Goal: Check status: Check status

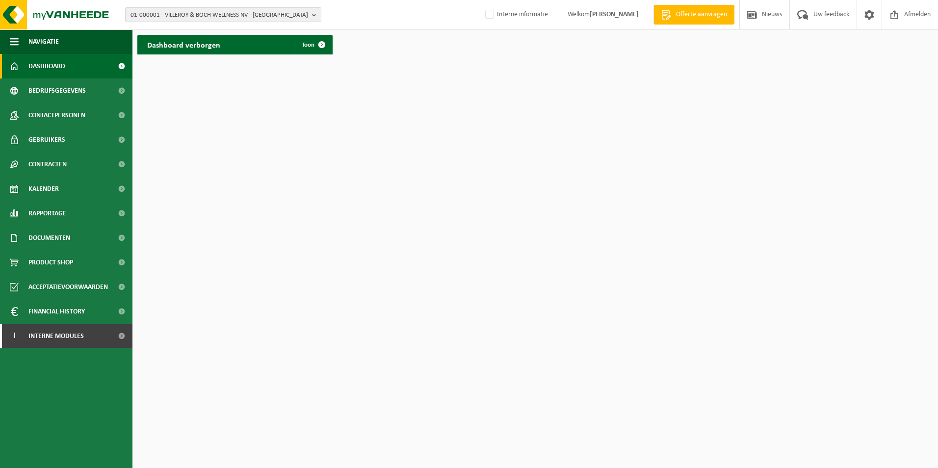
click at [242, 14] on span "01-000001 - VILLEROY & BOCH WELLNESS NV - ROESELARE" at bounding box center [219, 15] width 178 height 15
click at [215, 29] on input "text" at bounding box center [223, 31] width 191 height 12
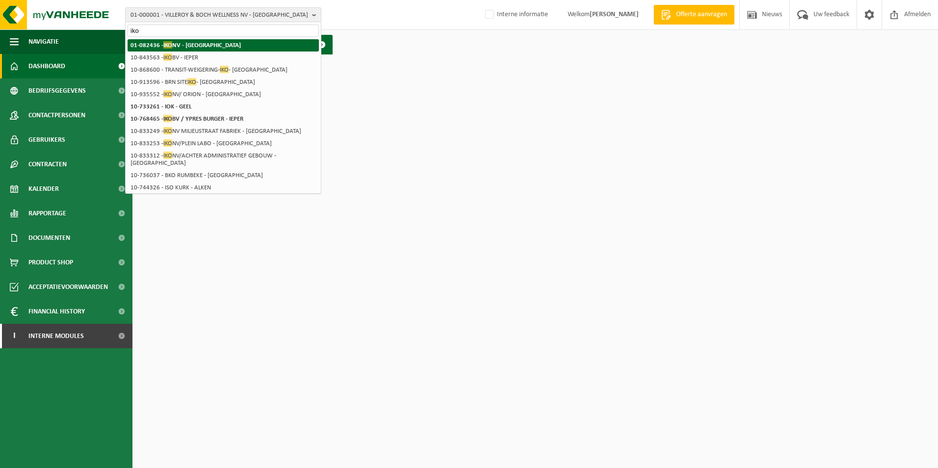
type input "iko"
click at [181, 42] on strong "01-082436 - IKO NV - ANTWERPEN" at bounding box center [185, 44] width 110 height 7
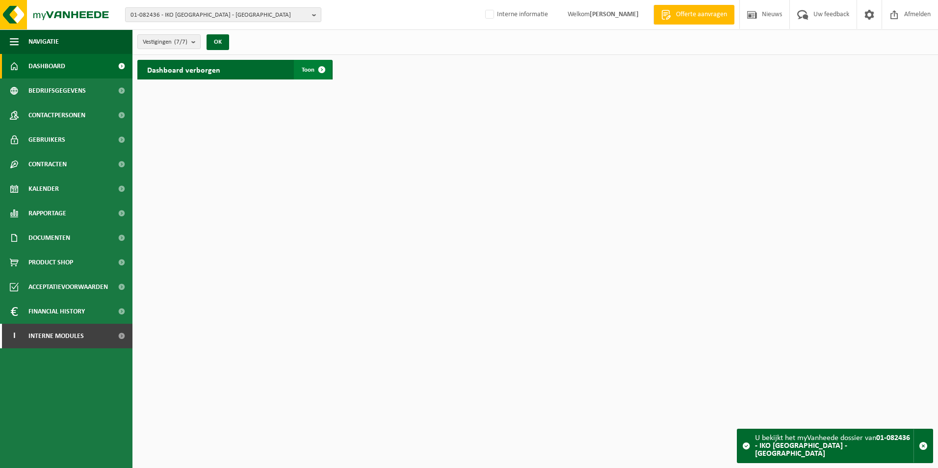
click at [323, 72] on span at bounding box center [322, 70] width 20 height 20
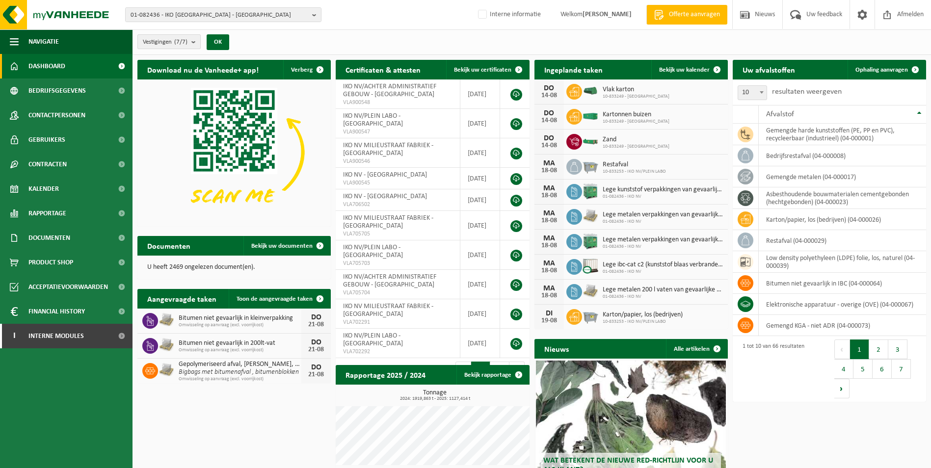
click at [196, 42] on b "submit" at bounding box center [195, 42] width 9 height 14
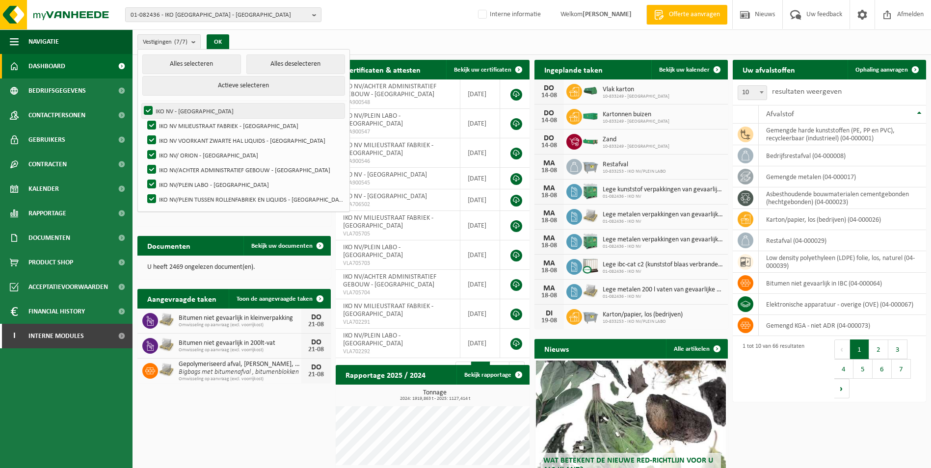
click at [191, 109] on label "IKO NV - [GEOGRAPHIC_DATA]" at bounding box center [243, 111] width 203 height 15
click at [140, 104] on input "IKO NV - [GEOGRAPHIC_DATA]" at bounding box center [140, 103] width 0 height 0
click at [195, 113] on label "IKO NV - [GEOGRAPHIC_DATA]" at bounding box center [243, 111] width 203 height 15
click at [140, 104] on input "IKO NV - [GEOGRAPHIC_DATA]" at bounding box center [140, 103] width 0 height 0
checkbox input "true"
